Goal: Go to known website: Access a specific website the user already knows

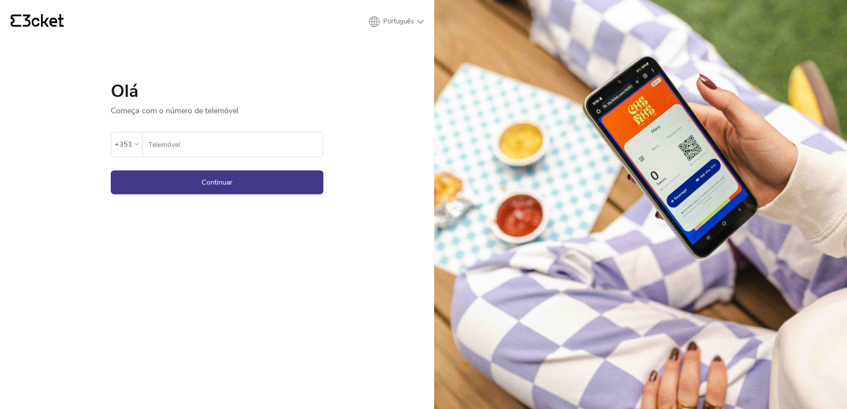
click at [157, 149] on input "Telemóvel" at bounding box center [235, 144] width 175 height 24
type input "934276872"
click at [141, 190] on button "Continuar" at bounding box center [217, 183] width 213 height 24
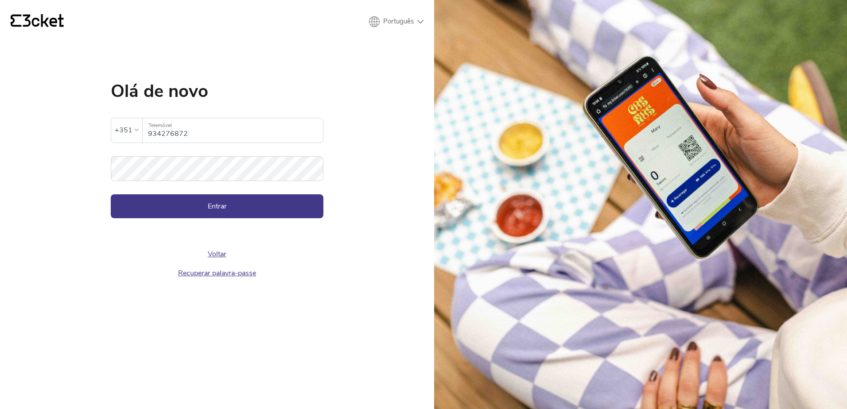
drag, startPoint x: 156, startPoint y: 214, endPoint x: 144, endPoint y: 219, distance: 13.9
click at [159, 213] on button "Entrar" at bounding box center [217, 206] width 213 height 24
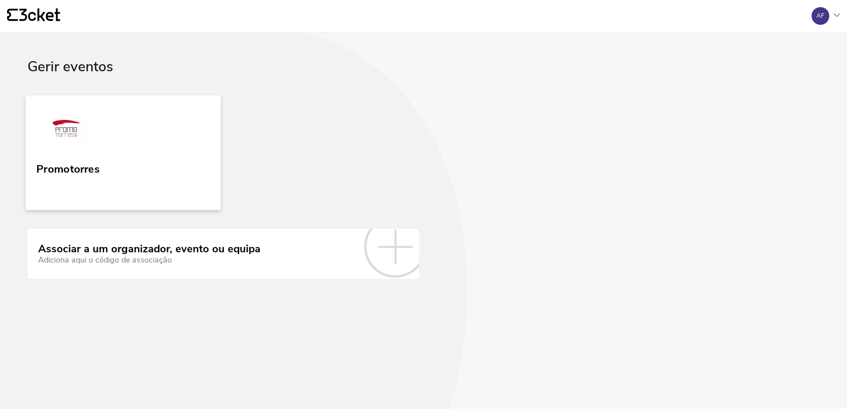
click at [113, 177] on link "Promotorres" at bounding box center [123, 152] width 195 height 115
